Goal: Task Accomplishment & Management: Use online tool/utility

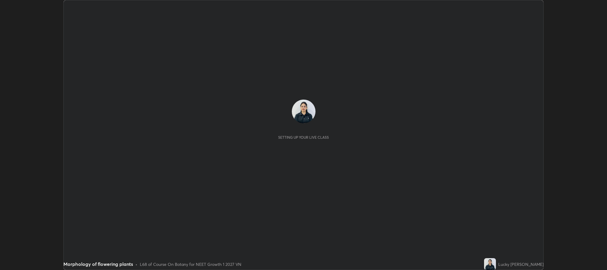
scroll to position [270, 607]
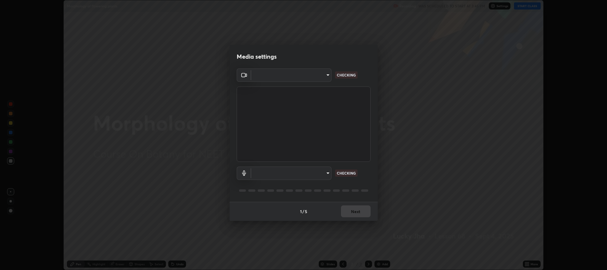
type input "11ae5ff246d08d158b292c9bb26650a353e4513ba1ea0569645e75c22a59fd1d"
type input "communications"
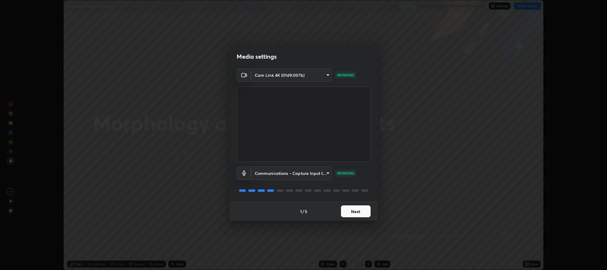
click at [360, 209] on button "Next" at bounding box center [356, 211] width 30 height 12
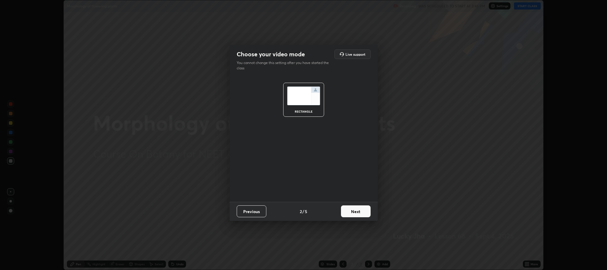
click at [359, 215] on button "Next" at bounding box center [356, 211] width 30 height 12
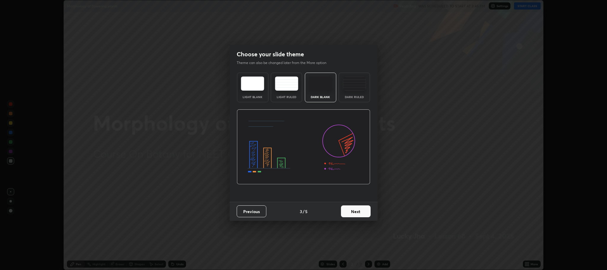
click at [359, 214] on button "Next" at bounding box center [356, 211] width 30 height 12
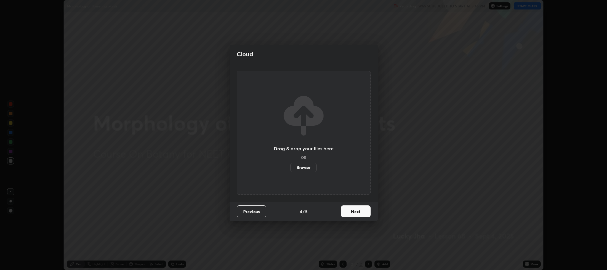
click at [359, 212] on button "Next" at bounding box center [356, 211] width 30 height 12
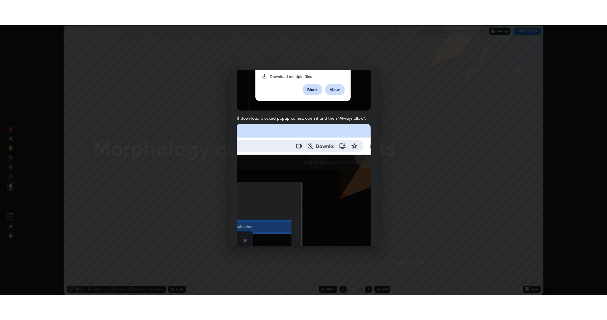
scroll to position [120, 0]
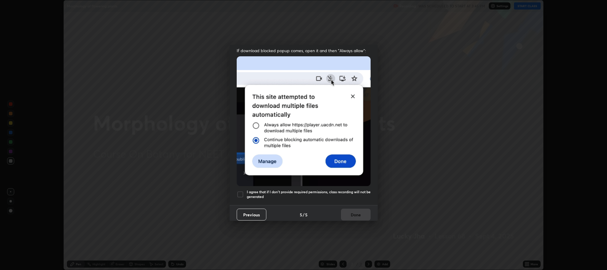
click at [242, 193] on div at bounding box center [240, 194] width 7 height 7
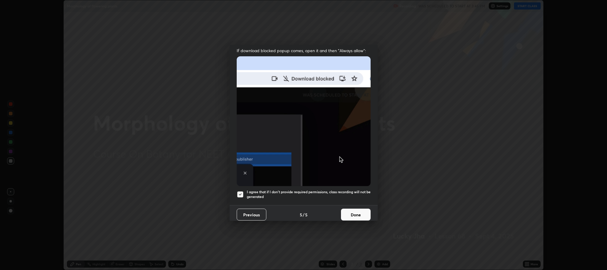
click at [348, 217] on button "Done" at bounding box center [356, 215] width 30 height 12
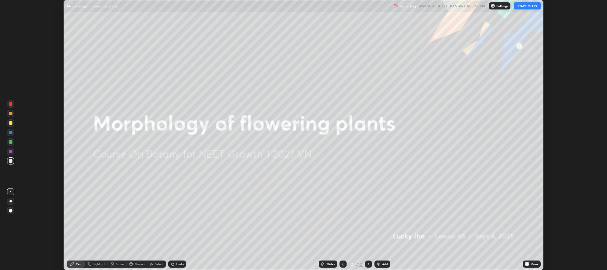
click at [527, 7] on button "START CLASS" at bounding box center [527, 5] width 27 height 7
click at [382, 262] on div "Add" at bounding box center [383, 263] width 16 height 7
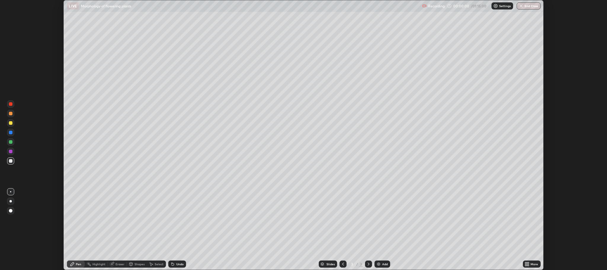
click at [528, 263] on icon at bounding box center [528, 262] width 1 height 1
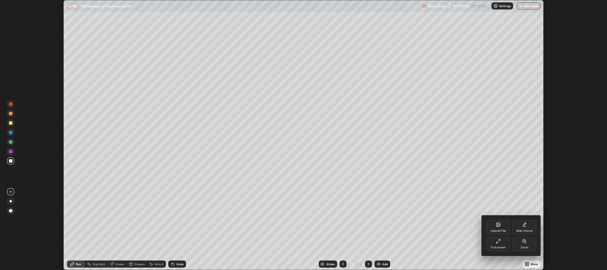
click at [499, 246] on div "Full screen" at bounding box center [498, 247] width 15 height 3
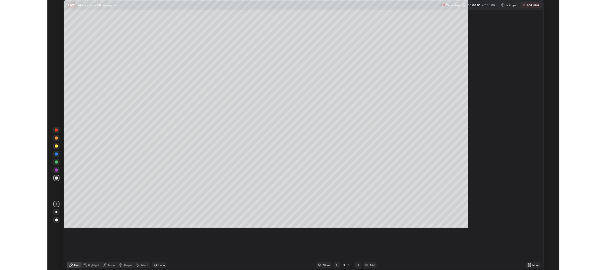
scroll to position [320, 607]
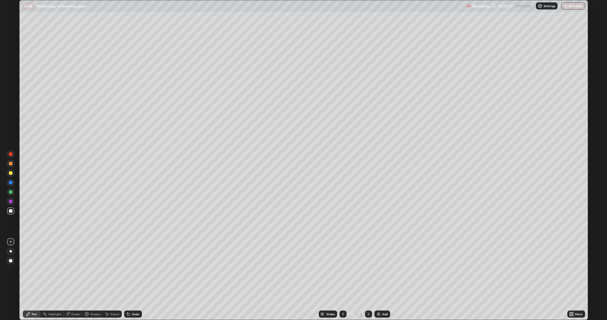
click at [14, 171] on div at bounding box center [10, 172] width 9 height 9
click at [9, 172] on div at bounding box center [11, 173] width 4 height 4
click at [11, 212] on div at bounding box center [11, 211] width 4 height 4
click at [10, 211] on div at bounding box center [11, 211] width 4 height 4
click at [11, 210] on div at bounding box center [11, 211] width 4 height 4
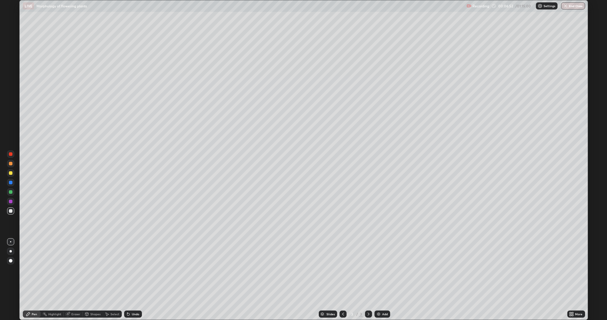
click at [95, 270] on div "Shapes" at bounding box center [95, 314] width 10 height 3
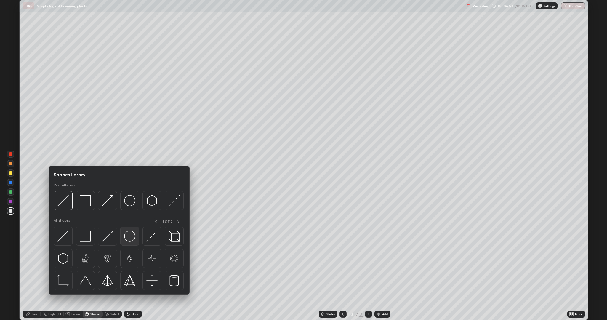
click at [127, 235] on img at bounding box center [129, 236] width 11 height 11
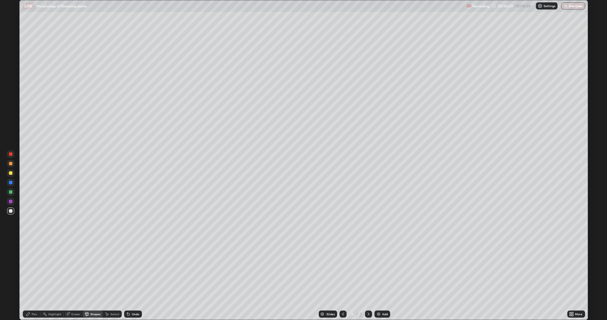
click at [34, 270] on div "Pen" at bounding box center [34, 314] width 5 height 3
click at [91, 270] on div "Shapes" at bounding box center [95, 314] width 10 height 3
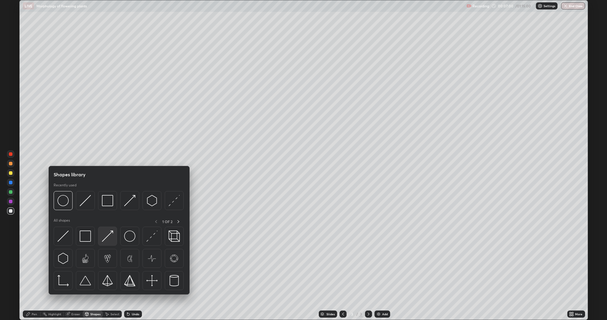
click at [106, 237] on img at bounding box center [107, 236] width 11 height 11
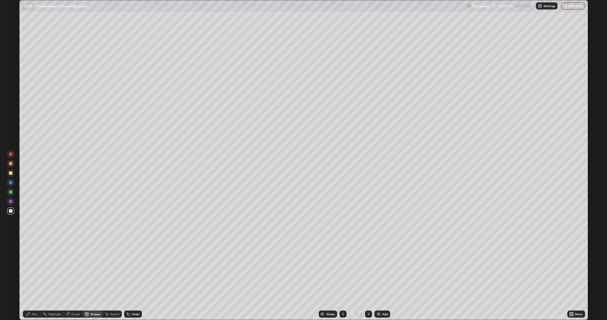
click at [31, 270] on div "Pen" at bounding box center [32, 314] width 18 height 7
click at [94, 270] on div "Shapes" at bounding box center [95, 314] width 10 height 3
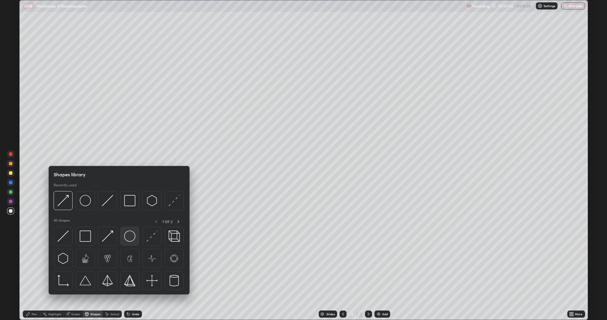
click at [129, 237] on img at bounding box center [129, 236] width 11 height 11
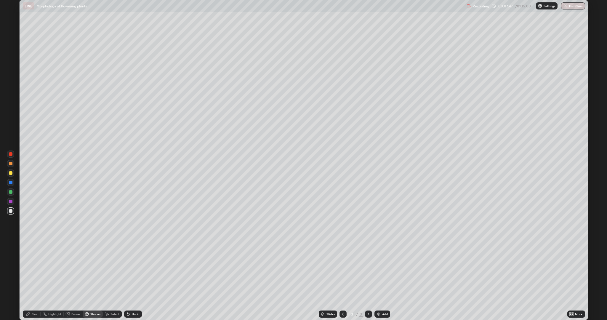
click at [135, 270] on div "Undo" at bounding box center [135, 314] width 7 height 3
click at [131, 270] on div "Undo" at bounding box center [133, 314] width 18 height 7
click at [32, 270] on div "Pen" at bounding box center [34, 314] width 5 height 3
click at [33, 270] on div "Pen" at bounding box center [34, 314] width 5 height 3
click at [93, 270] on div "Shapes" at bounding box center [95, 314] width 10 height 3
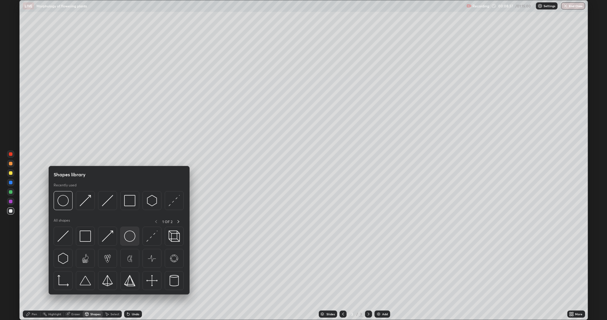
click at [126, 241] on img at bounding box center [129, 236] width 11 height 11
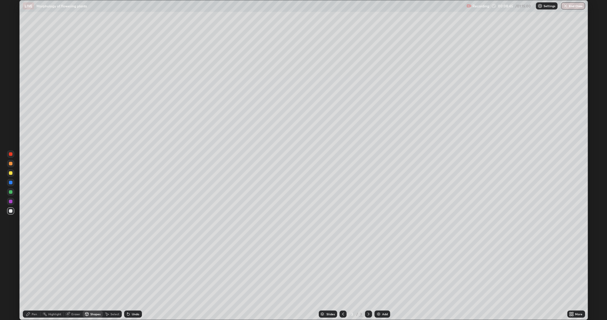
click at [36, 270] on div "Pen" at bounding box center [34, 314] width 5 height 3
click at [94, 270] on div "Shapes" at bounding box center [93, 314] width 20 height 7
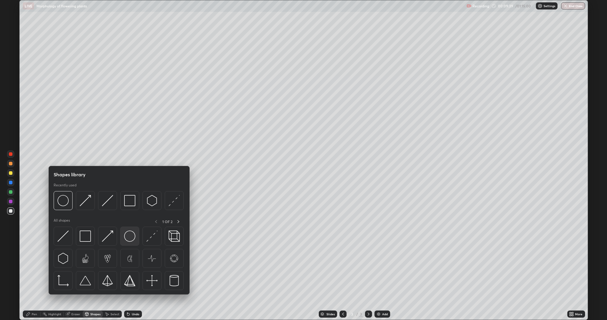
click at [126, 235] on img at bounding box center [129, 236] width 11 height 11
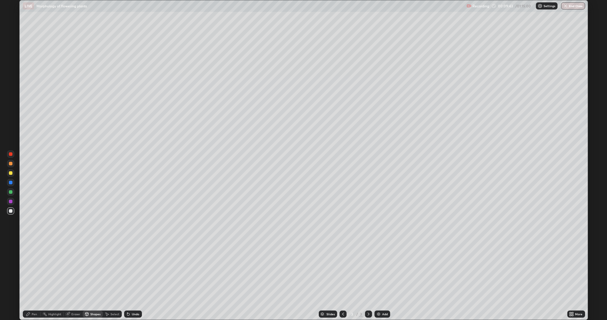
click at [34, 270] on div "Pen" at bounding box center [34, 314] width 5 height 3
click at [69, 270] on div "Eraser" at bounding box center [73, 314] width 19 height 12
click at [31, 270] on div "Pen" at bounding box center [32, 314] width 18 height 7
click at [135, 270] on div "Undo" at bounding box center [135, 314] width 7 height 3
click at [127, 270] on icon at bounding box center [128, 314] width 2 height 2
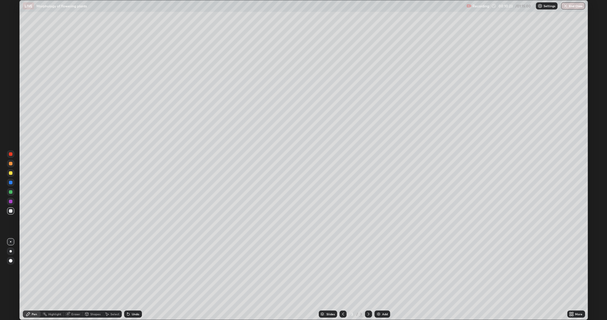
click at [132, 270] on div "Undo" at bounding box center [135, 314] width 7 height 3
click at [133, 270] on div "Undo" at bounding box center [135, 314] width 7 height 3
click at [137, 270] on div "Undo" at bounding box center [135, 314] width 7 height 3
click at [135, 270] on div "Undo" at bounding box center [135, 314] width 7 height 3
click at [380, 270] on img at bounding box center [378, 314] width 5 height 5
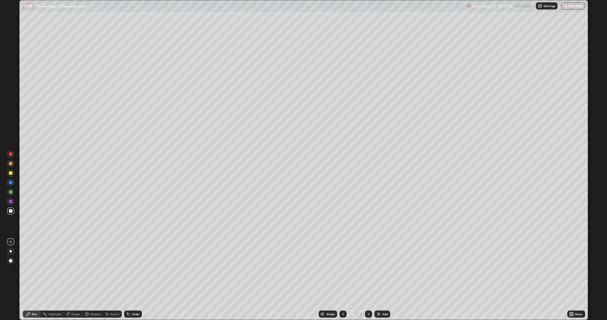
click at [11, 173] on div at bounding box center [11, 173] width 4 height 4
click at [133, 270] on div "Undo" at bounding box center [135, 314] width 7 height 3
click at [135, 270] on div "Undo" at bounding box center [135, 314] width 7 height 3
click at [138, 270] on div "Undo" at bounding box center [135, 314] width 7 height 3
click at [70, 270] on icon at bounding box center [67, 314] width 5 height 5
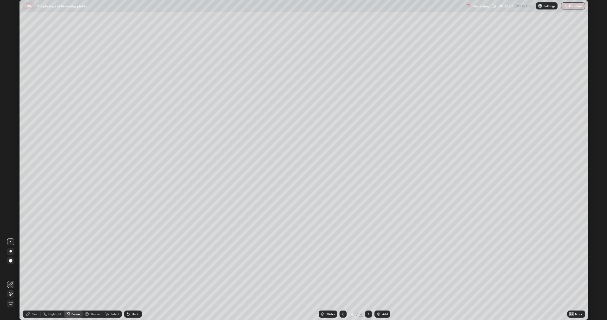
click at [74, 270] on div "Eraser" at bounding box center [75, 314] width 9 height 3
click at [11, 270] on icon at bounding box center [10, 294] width 5 height 5
click at [30, 270] on div "Pen" at bounding box center [32, 314] width 18 height 7
click at [10, 212] on div at bounding box center [11, 211] width 4 height 4
click at [9, 172] on div at bounding box center [11, 173] width 4 height 4
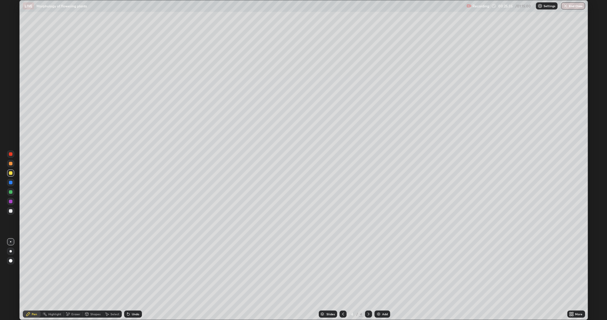
click at [10, 211] on div at bounding box center [11, 211] width 4 height 4
click at [95, 270] on div "Shapes" at bounding box center [95, 314] width 10 height 3
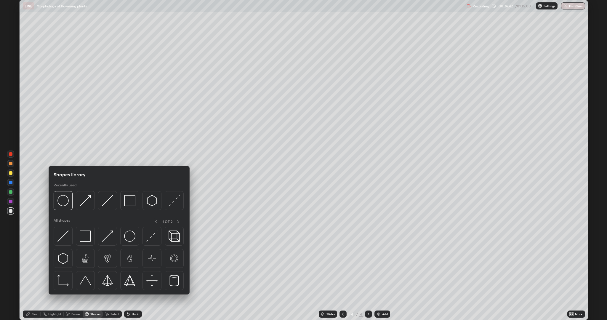
click at [73, 270] on div "Eraser" at bounding box center [75, 314] width 9 height 3
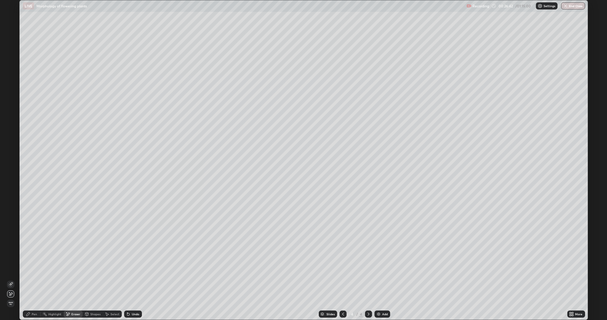
click at [71, 270] on div "Eraser" at bounding box center [75, 314] width 9 height 3
click at [39, 270] on div "Pen" at bounding box center [32, 314] width 18 height 7
click at [11, 211] on div at bounding box center [11, 211] width 4 height 4
click at [11, 173] on div at bounding box center [11, 173] width 4 height 4
click at [11, 210] on div at bounding box center [11, 211] width 4 height 4
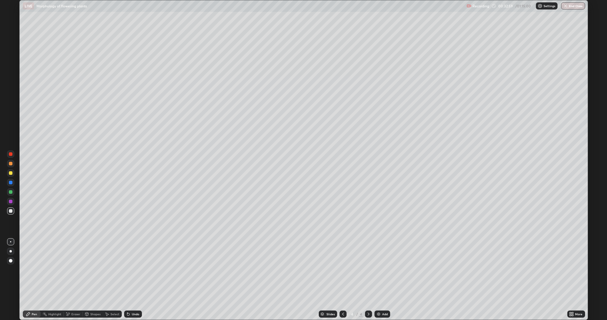
click at [71, 270] on div "Eraser" at bounding box center [75, 314] width 9 height 3
click at [30, 270] on icon at bounding box center [28, 314] width 5 height 5
click at [11, 173] on div at bounding box center [11, 173] width 4 height 4
click at [134, 270] on div "Undo" at bounding box center [133, 314] width 18 height 7
click at [135, 270] on div "Undo" at bounding box center [133, 314] width 18 height 7
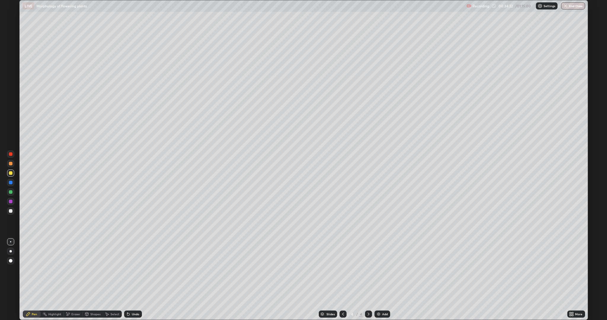
click at [133, 270] on div "Undo" at bounding box center [132, 314] width 20 height 12
click at [9, 212] on div at bounding box center [10, 210] width 7 height 7
click at [79, 270] on div "Eraser" at bounding box center [73, 314] width 19 height 7
click at [34, 270] on div "Pen" at bounding box center [34, 314] width 5 height 3
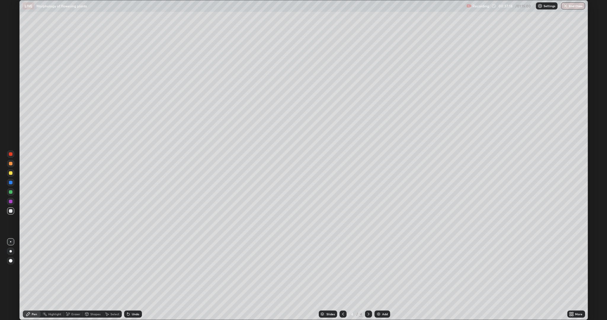
click at [12, 192] on div at bounding box center [11, 192] width 4 height 4
click at [10, 211] on div at bounding box center [11, 211] width 4 height 4
click at [70, 270] on div "Eraser" at bounding box center [73, 314] width 19 height 7
click at [34, 270] on div "Pen" at bounding box center [34, 314] width 5 height 3
click at [12, 192] on div at bounding box center [11, 192] width 4 height 4
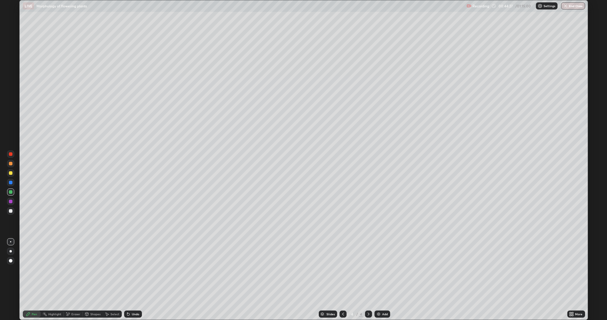
click at [11, 212] on div at bounding box center [11, 211] width 4 height 4
click at [130, 270] on div "Undo" at bounding box center [133, 314] width 18 height 7
click at [127, 270] on icon at bounding box center [127, 313] width 1 height 1
click at [132, 270] on div "Undo" at bounding box center [135, 314] width 7 height 3
click at [131, 270] on div "Undo" at bounding box center [133, 314] width 18 height 7
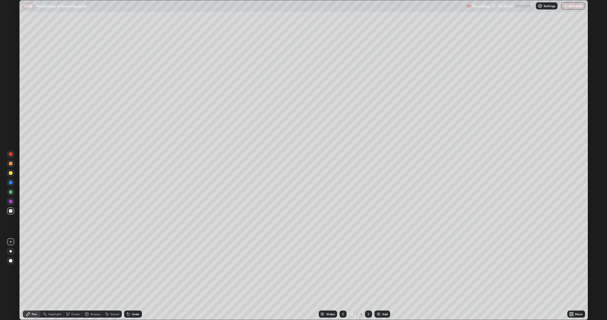
click at [128, 270] on icon at bounding box center [128, 314] width 2 height 2
click at [76, 270] on div "Eraser" at bounding box center [75, 314] width 9 height 3
click at [34, 270] on div "Pen" at bounding box center [34, 314] width 5 height 3
click at [135, 270] on div "Undo" at bounding box center [133, 314] width 18 height 7
click at [72, 270] on div "Eraser" at bounding box center [73, 314] width 19 height 7
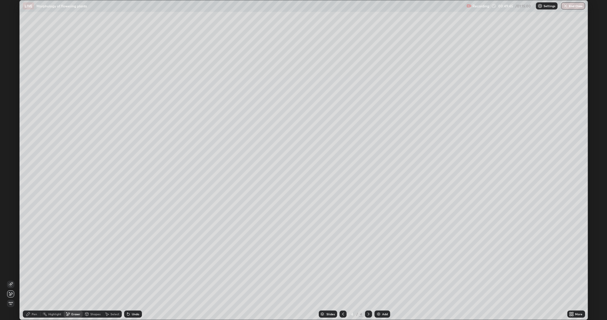
click at [38, 270] on div "Pen" at bounding box center [32, 314] width 18 height 7
click at [130, 270] on div "Undo" at bounding box center [133, 314] width 18 height 7
click at [132, 270] on div "Undo" at bounding box center [133, 314] width 18 height 7
click at [136, 270] on div "Undo" at bounding box center [135, 314] width 7 height 3
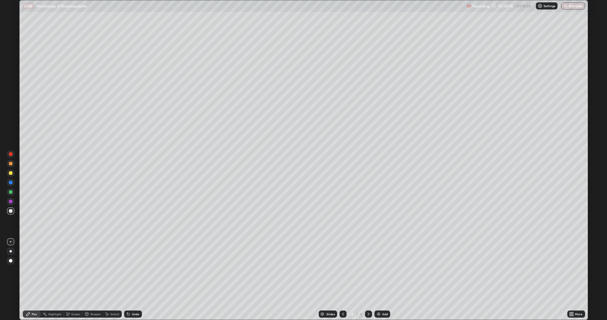
click at [0, 217] on div "Setting up your live class" at bounding box center [303, 160] width 607 height 320
click at [382, 270] on div "Add" at bounding box center [385, 314] width 6 height 3
click at [10, 174] on div at bounding box center [11, 173] width 4 height 4
click at [137, 270] on div "Undo" at bounding box center [135, 314] width 7 height 3
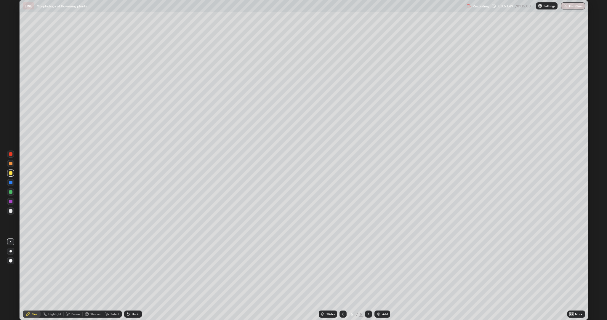
click at [10, 173] on div at bounding box center [11, 173] width 4 height 4
click at [9, 210] on div at bounding box center [11, 211] width 4 height 4
click at [71, 270] on div "Eraser" at bounding box center [73, 314] width 19 height 7
click at [29, 270] on icon at bounding box center [28, 314] width 5 height 5
click at [11, 173] on div at bounding box center [11, 173] width 4 height 4
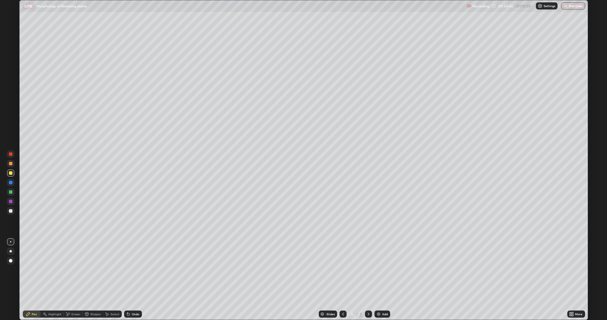
click at [11, 164] on div at bounding box center [11, 164] width 4 height 4
click at [10, 173] on div at bounding box center [11, 173] width 4 height 4
click at [10, 164] on div at bounding box center [11, 164] width 4 height 4
click at [11, 209] on div at bounding box center [11, 211] width 4 height 4
click at [78, 270] on div "Eraser" at bounding box center [75, 314] width 9 height 3
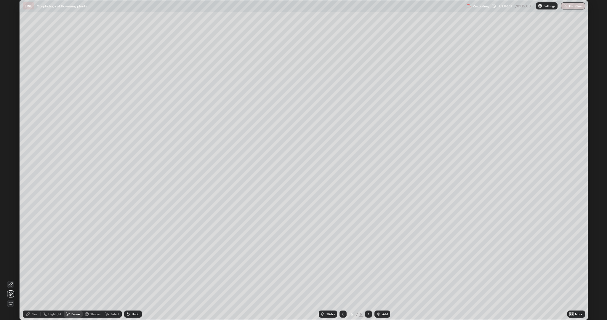
click at [32, 270] on div "Pen" at bounding box center [32, 314] width 18 height 7
click at [10, 173] on div at bounding box center [11, 173] width 4 height 4
click at [343, 270] on icon at bounding box center [343, 314] width 5 height 5
click at [365, 270] on div at bounding box center [368, 314] width 7 height 7
click at [128, 270] on icon at bounding box center [128, 314] width 2 height 2
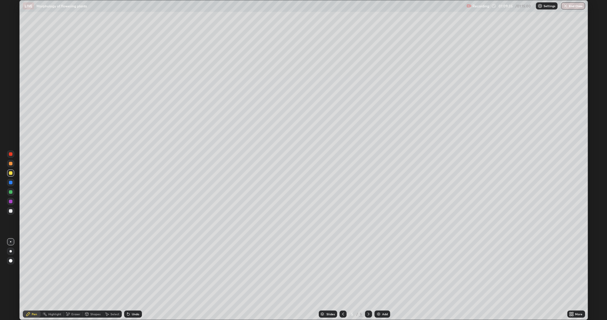
click at [343, 270] on icon at bounding box center [343, 314] width 5 height 5
click at [368, 270] on icon at bounding box center [368, 314] width 5 height 5
click at [569, 6] on button "End Class" at bounding box center [573, 5] width 23 height 7
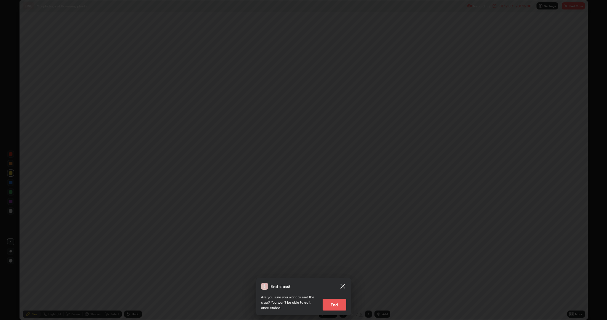
click at [339, 270] on button "End" at bounding box center [335, 305] width 24 height 12
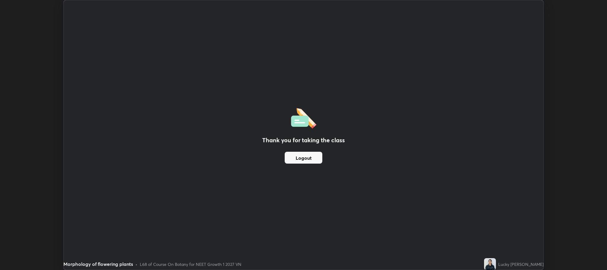
scroll to position [29362, 29025]
